Goal: Task Accomplishment & Management: Manage account settings

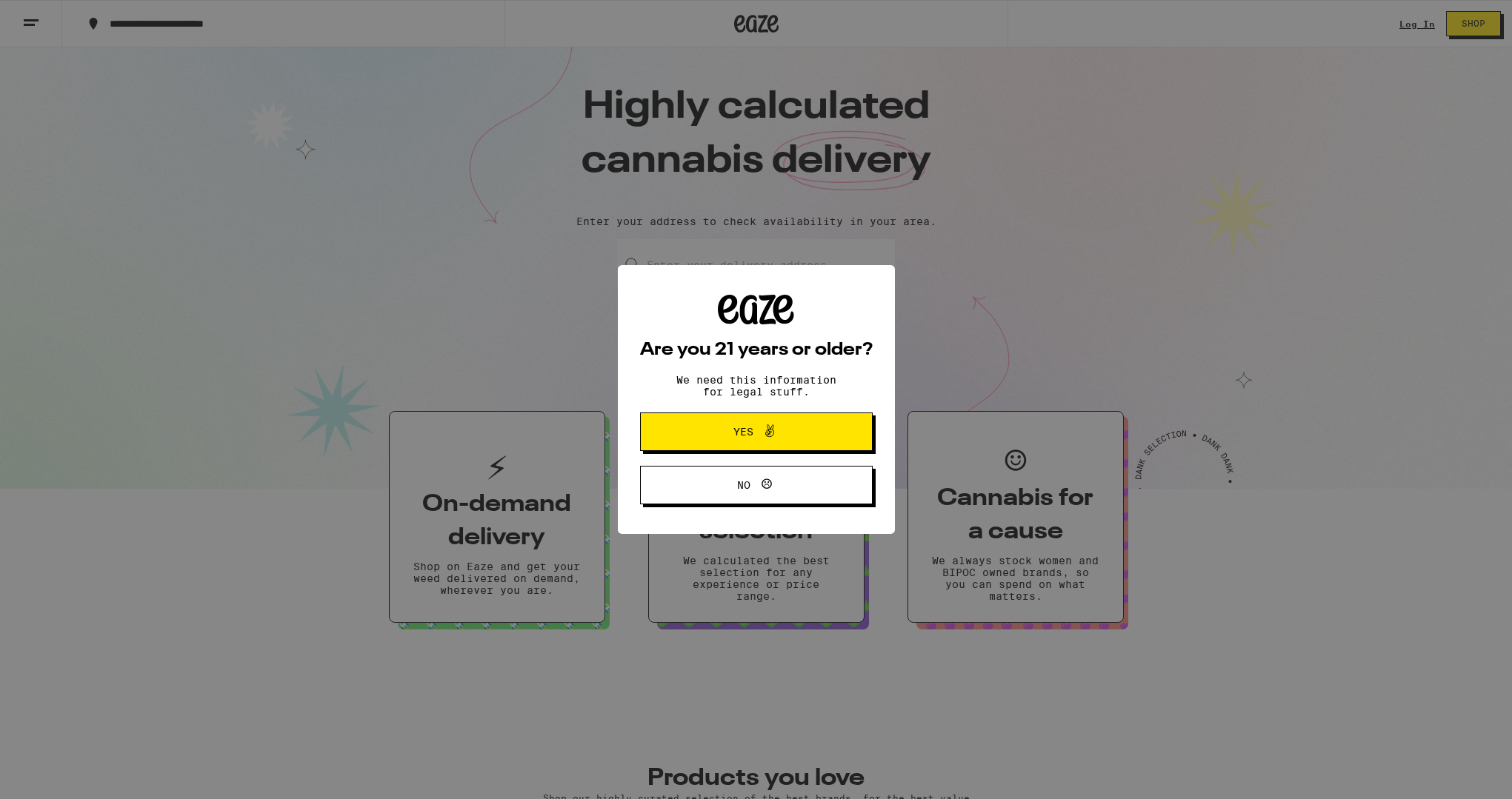
click at [783, 429] on span "Yes" at bounding box center [756, 432] width 113 height 19
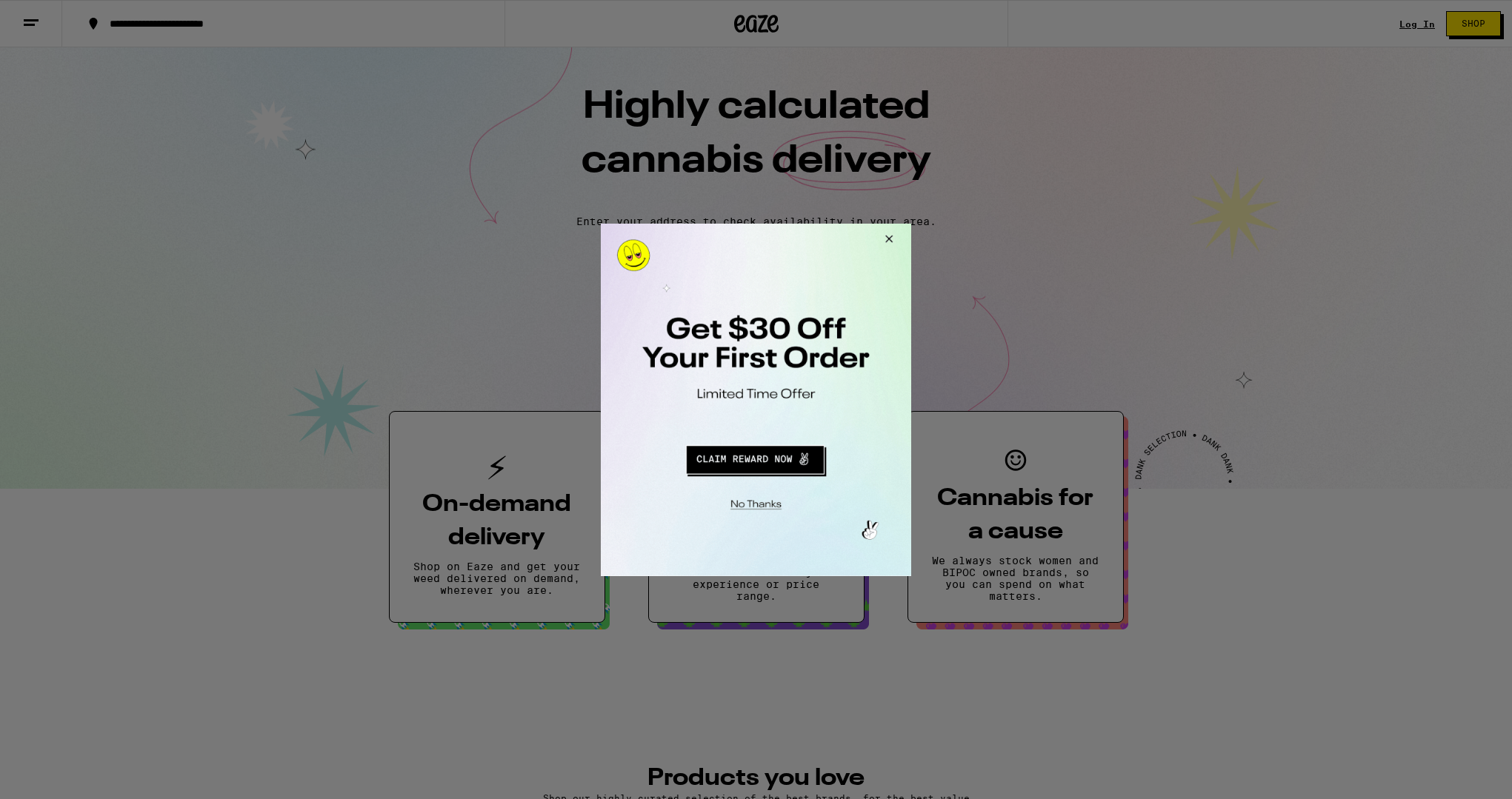
click at [770, 502] on button "Close Modal" at bounding box center [754, 501] width 302 height 23
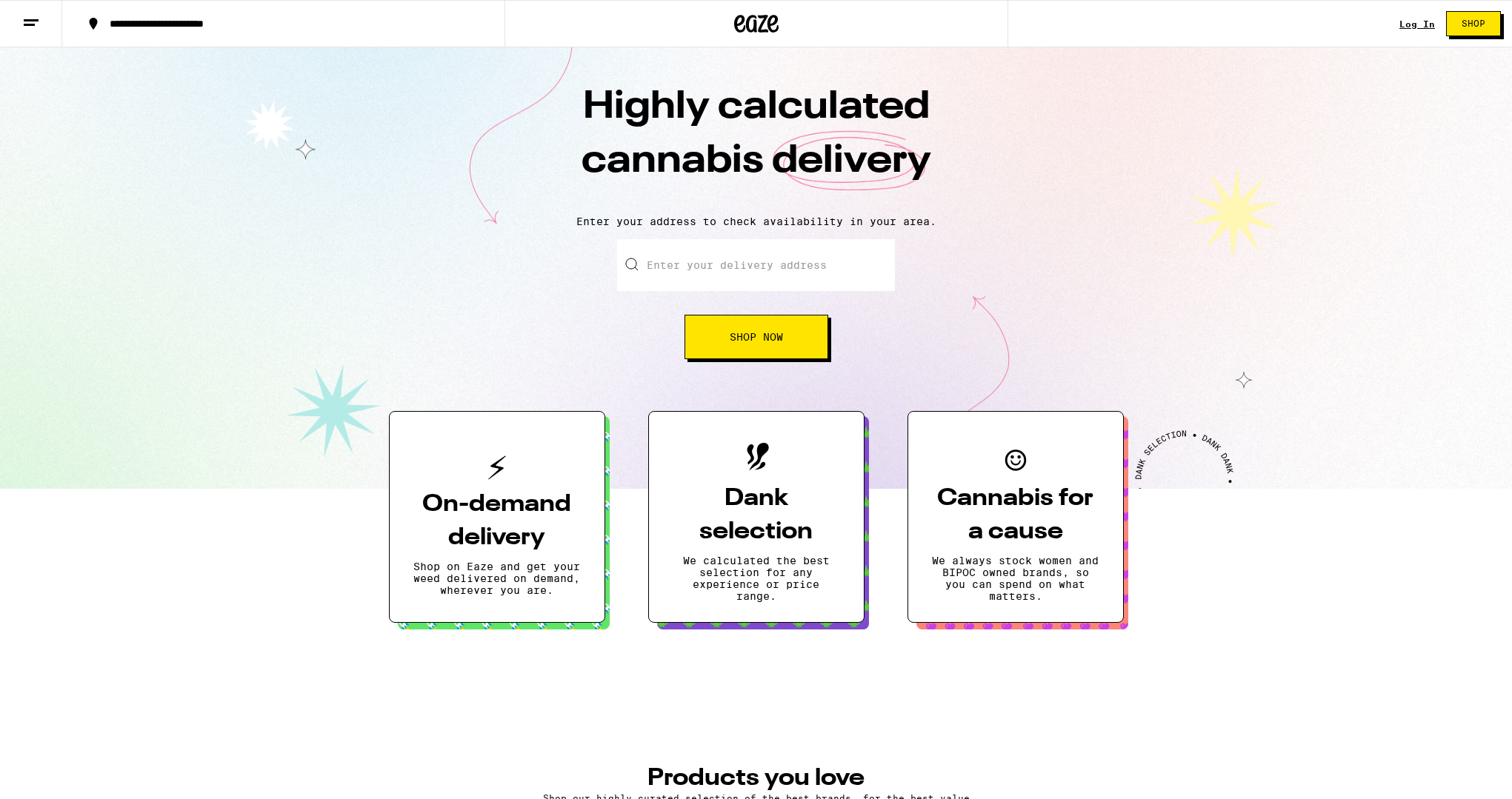
click at [1421, 26] on link "Log In" at bounding box center [1417, 24] width 36 height 10
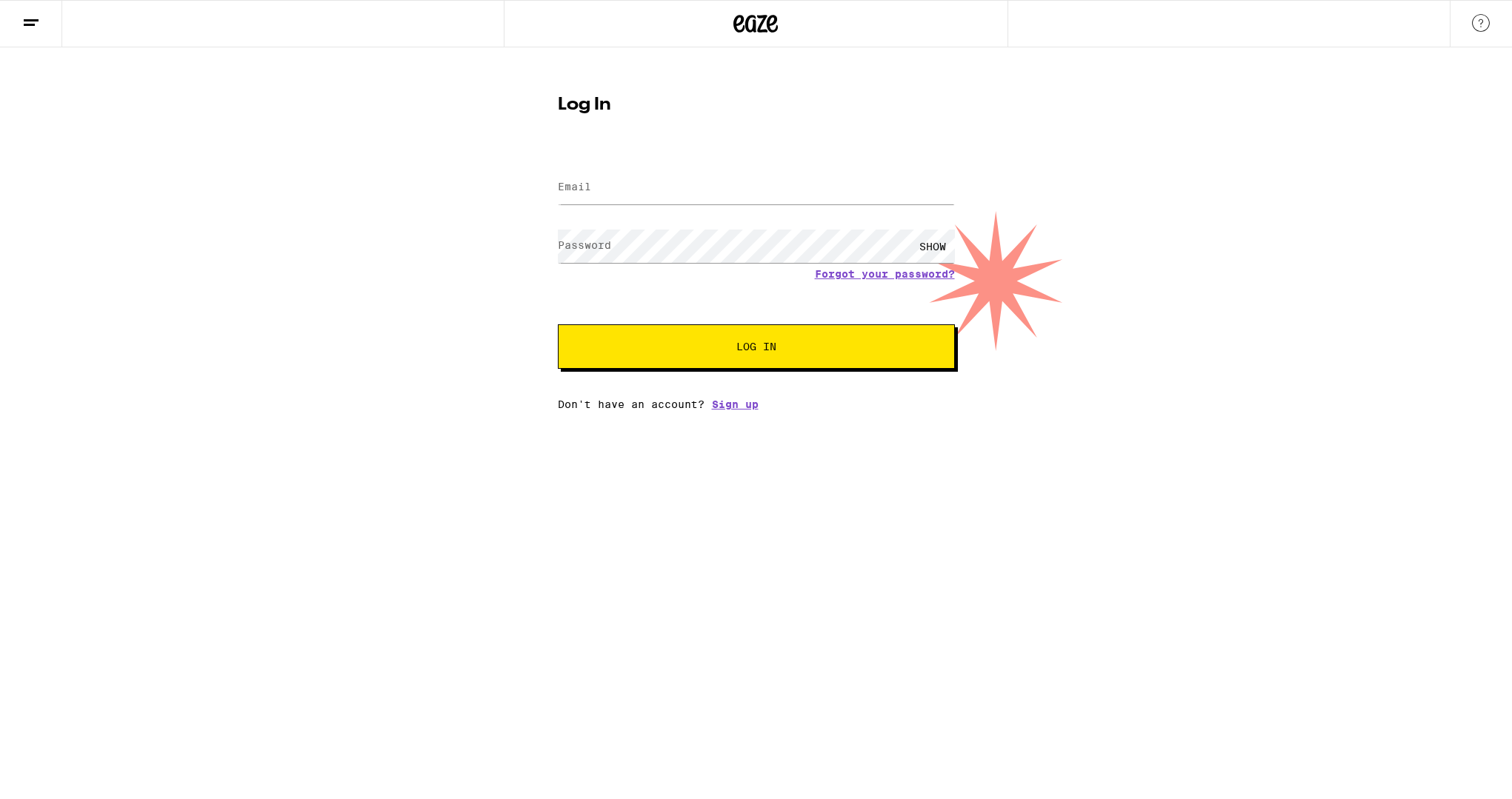
click at [745, 168] on div at bounding box center [756, 188] width 397 height 44
click at [730, 188] on input "Email" at bounding box center [756, 188] width 397 height 34
click at [426, 302] on div "Log In Email Email Password Password SHOW Forgot your password? Log In Don't ha…" at bounding box center [756, 228] width 1512 height 363
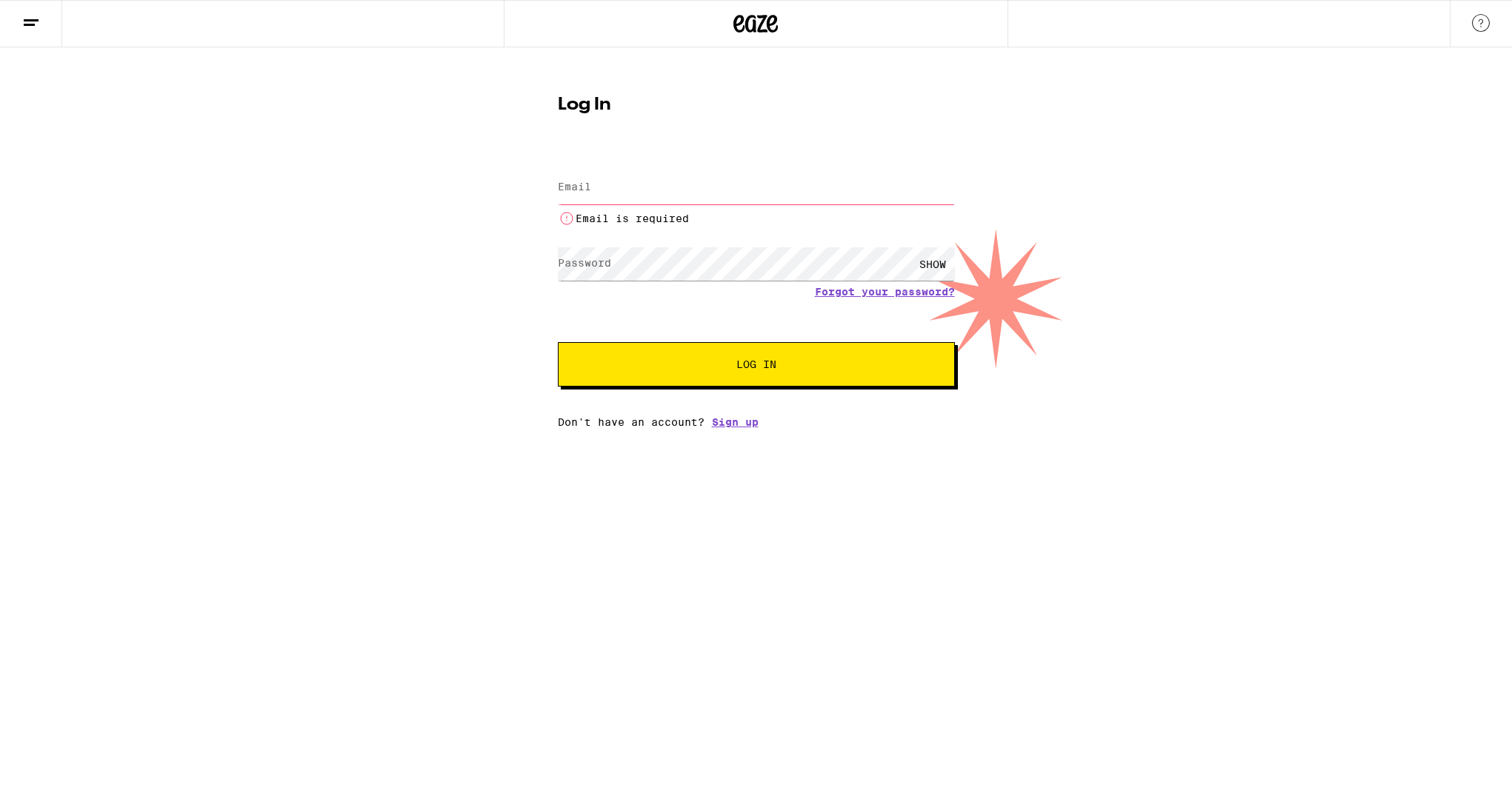
click at [719, 199] on input "Email" at bounding box center [756, 188] width 397 height 34
click at [340, 345] on div "Log In Email Email Email is required Password Password SHOW Forgot your passwor…" at bounding box center [756, 237] width 1512 height 381
